Goal: Information Seeking & Learning: Learn about a topic

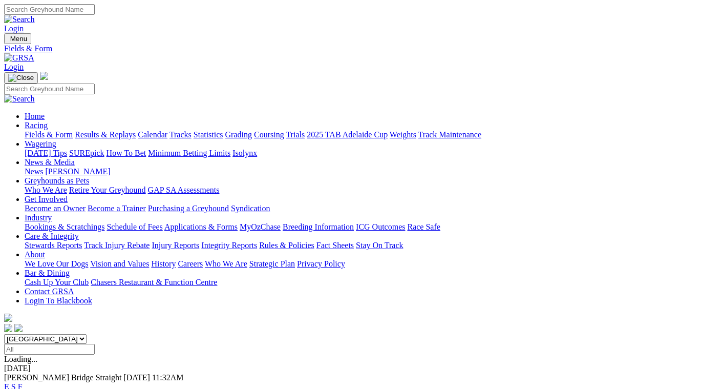
click at [23, 382] on link "F" at bounding box center [20, 386] width 5 height 9
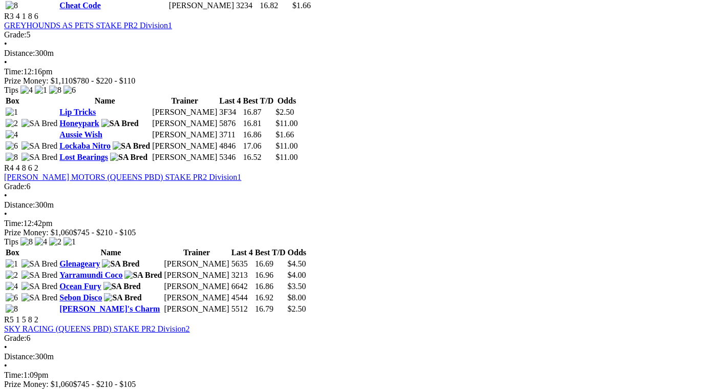
scroll to position [819, 0]
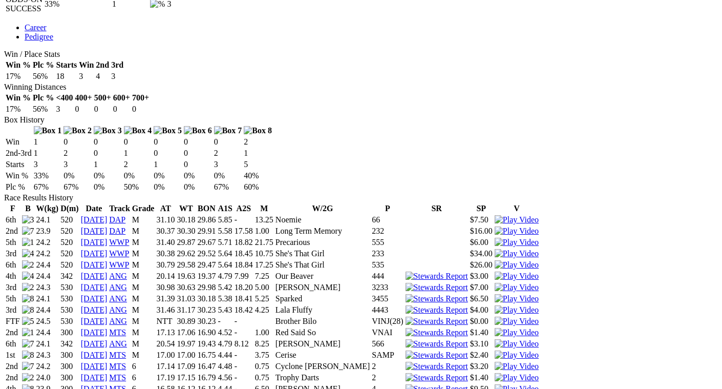
scroll to position [563, 0]
